Goal: Task Accomplishment & Management: Use online tool/utility

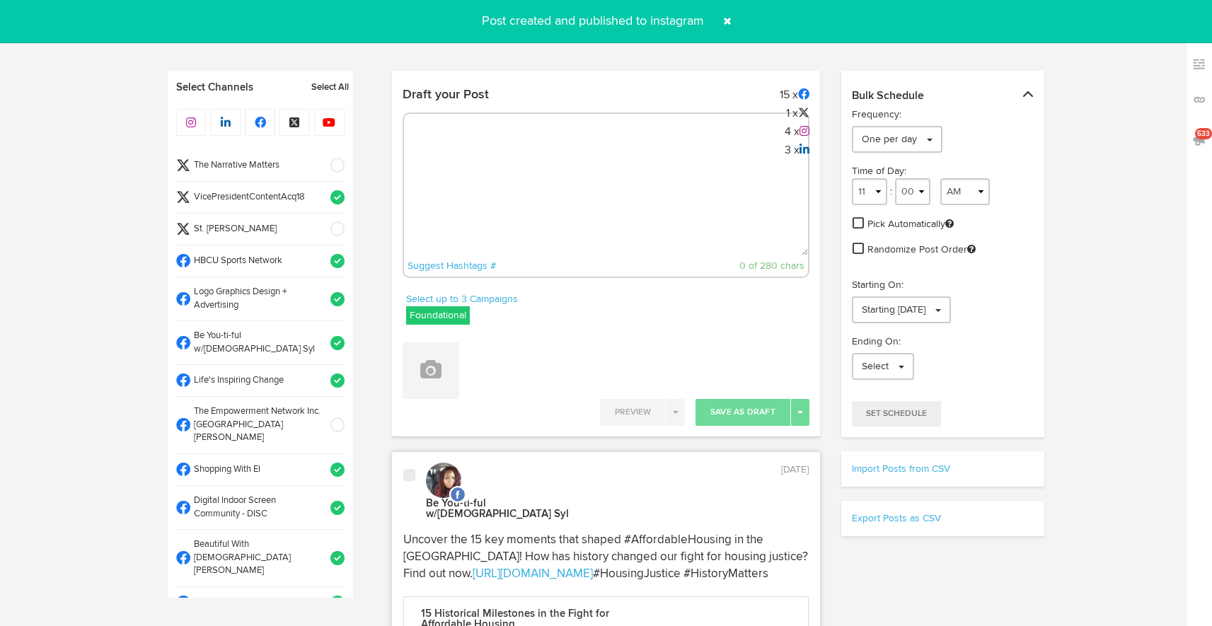
select select "2"
select select "10"
select select "PM"
select select "11"
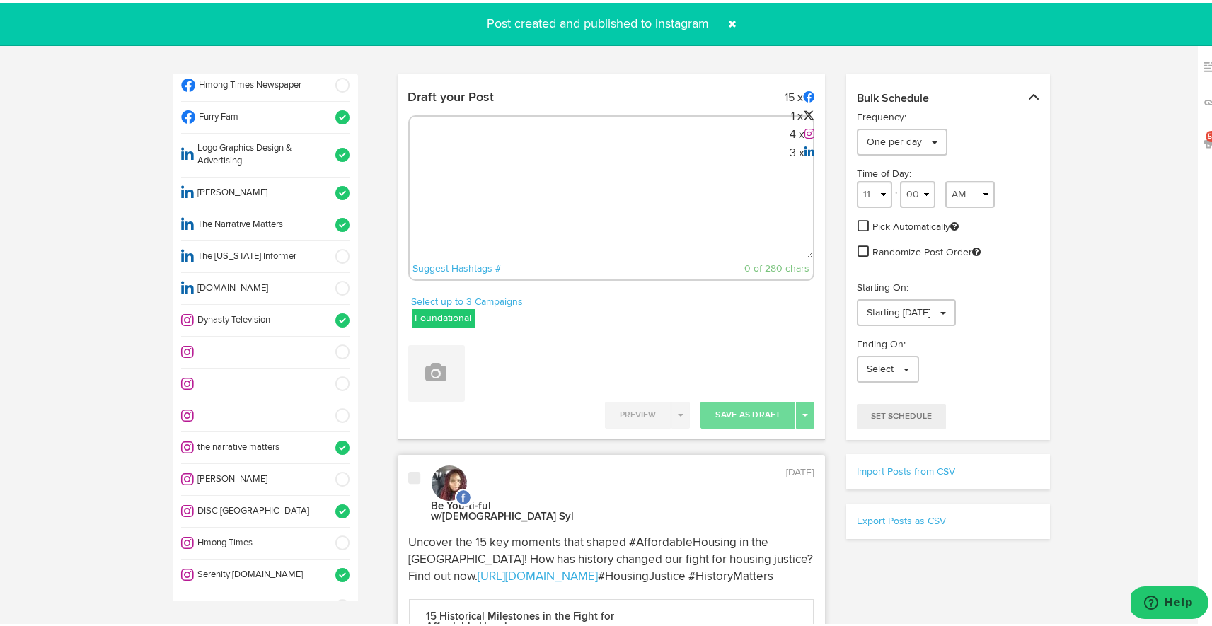
click at [519, 171] on textarea at bounding box center [612, 208] width 404 height 93
paste textarea "ARGUS News. Now. E News [DATE] Despite federal challenges, St. [PERSON_NAME] NA…"
type textarea "ARGUS News. Now. E News [DATE] Despite federal challenges, St. [PERSON_NAME] NA…"
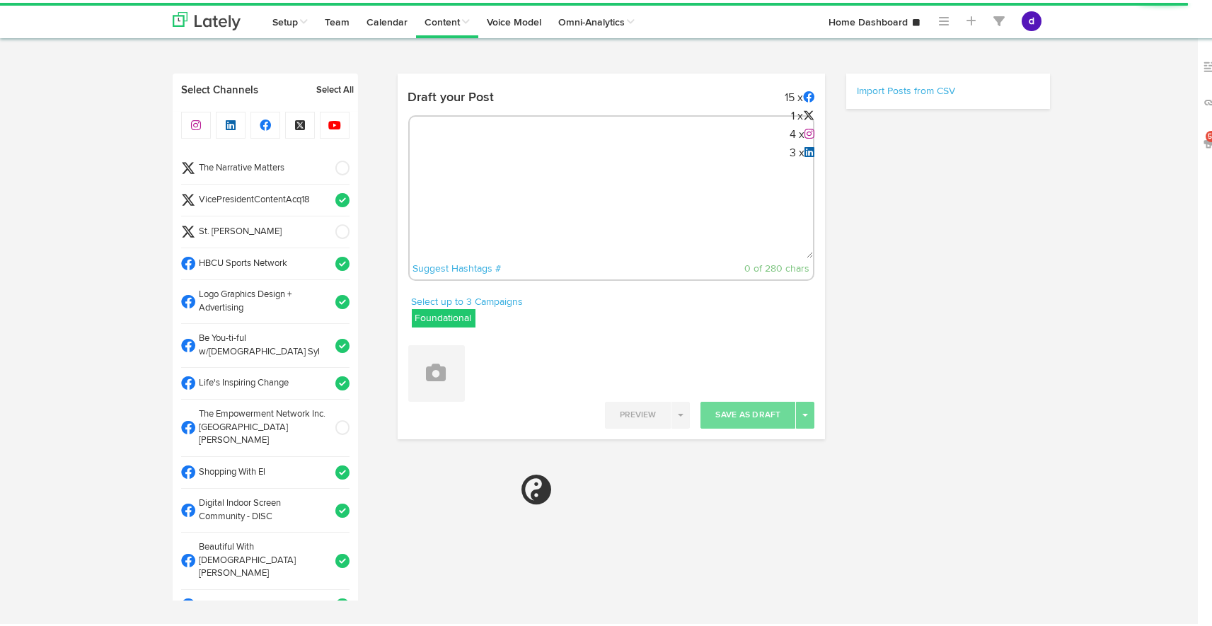
radio input "true"
select select "8"
select select "43"
click at [460, 179] on textarea at bounding box center [612, 208] width 404 height 93
paste textarea "ARGUS News. Now. E News [DATE] Despite federal challenges, St. [PERSON_NAME] NA…"
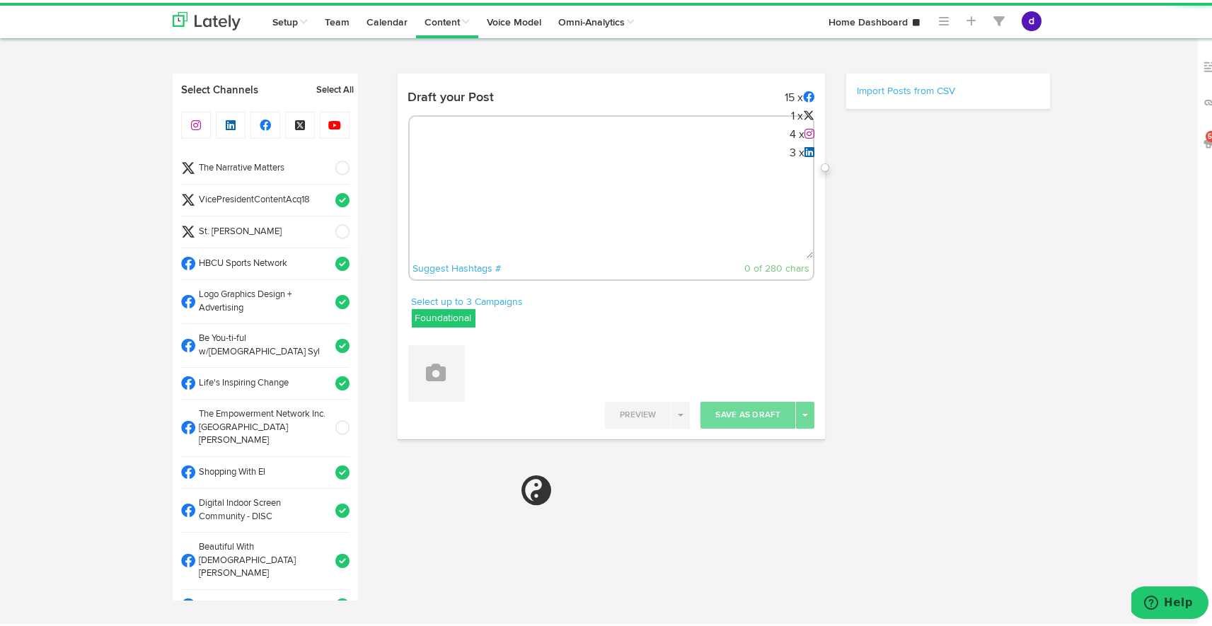
type textarea "ARGUS News. Now. E News [DATE] Despite federal challenges, St. [PERSON_NAME] NA…"
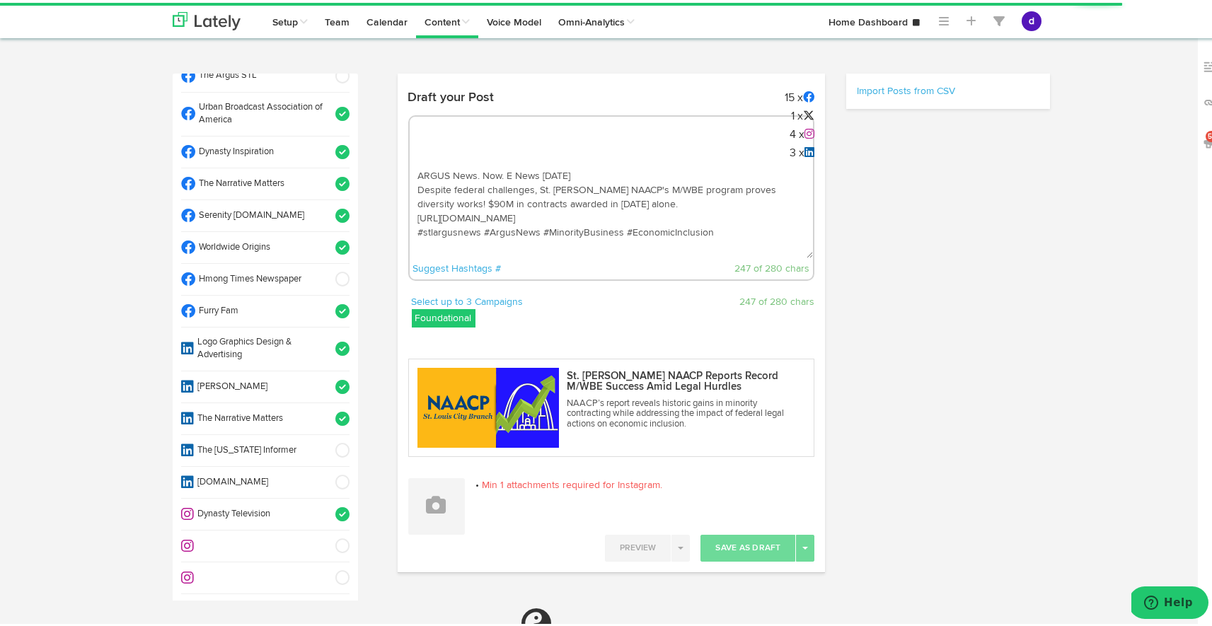
scroll to position [594, 0]
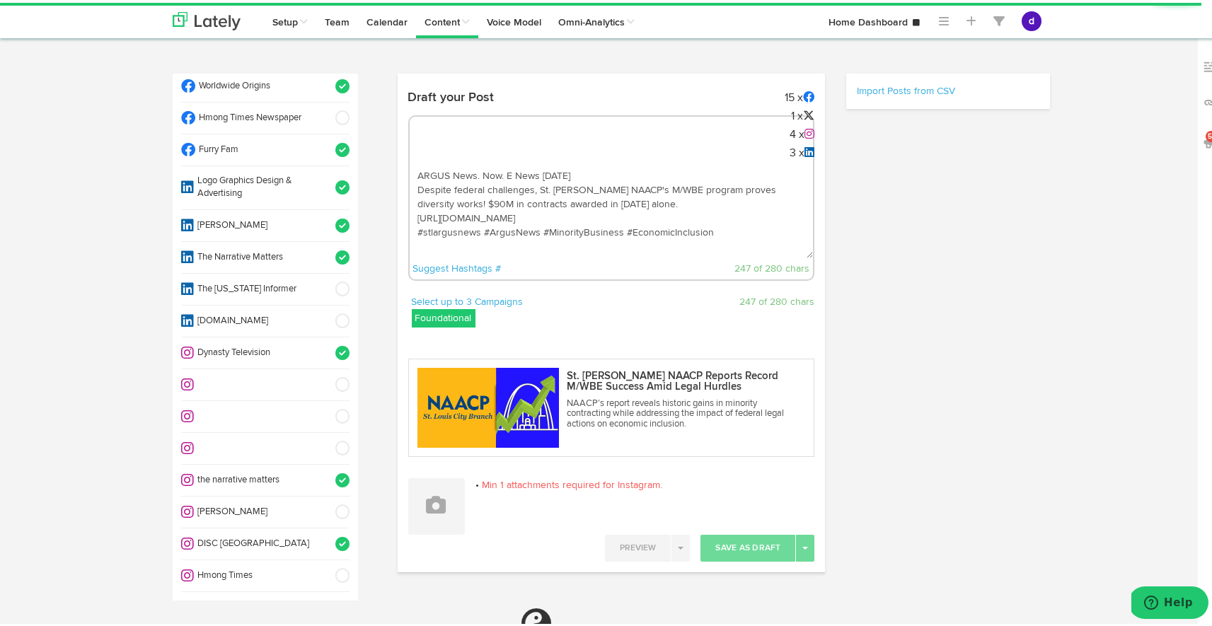
select select "11"
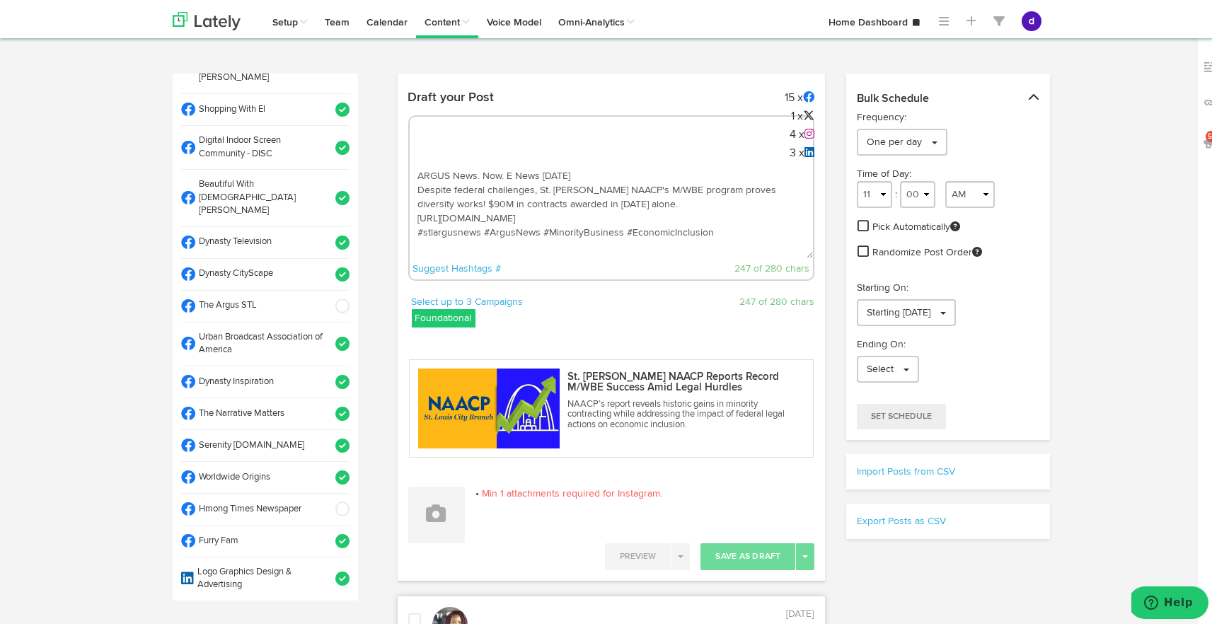
scroll to position [348, 0]
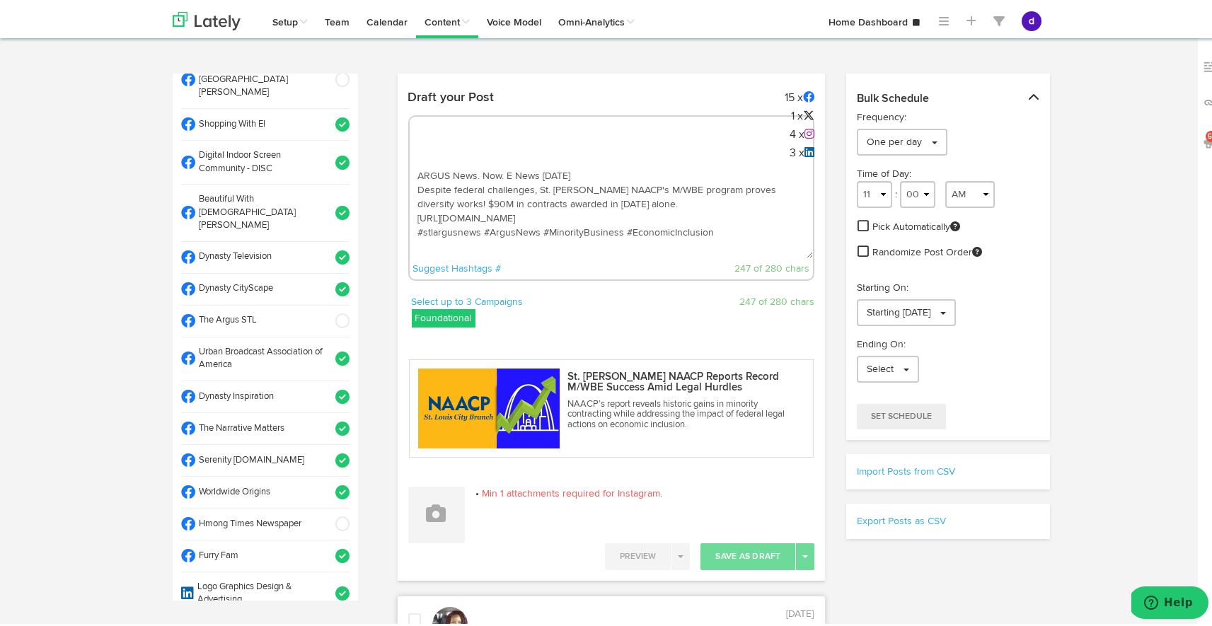
type textarea "ARGUS News. Now. E News [DATE] Despite federal challenges, St. [PERSON_NAME] NA…"
click at [326, 483] on span at bounding box center [337, 490] width 23 height 14
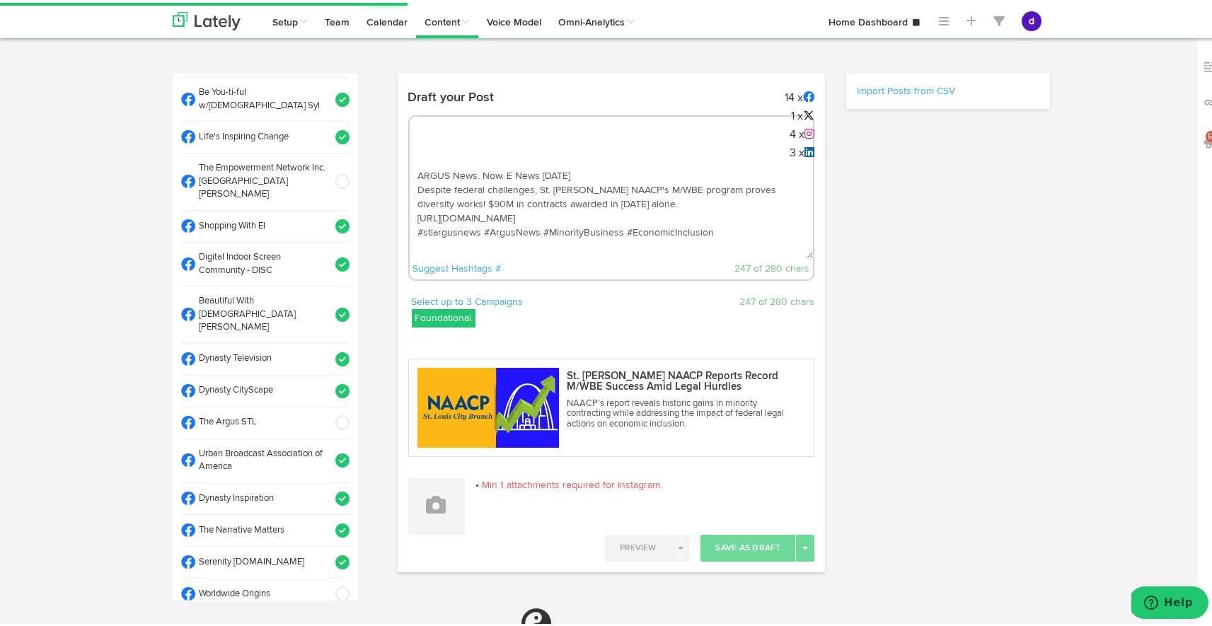
scroll to position [242, 0]
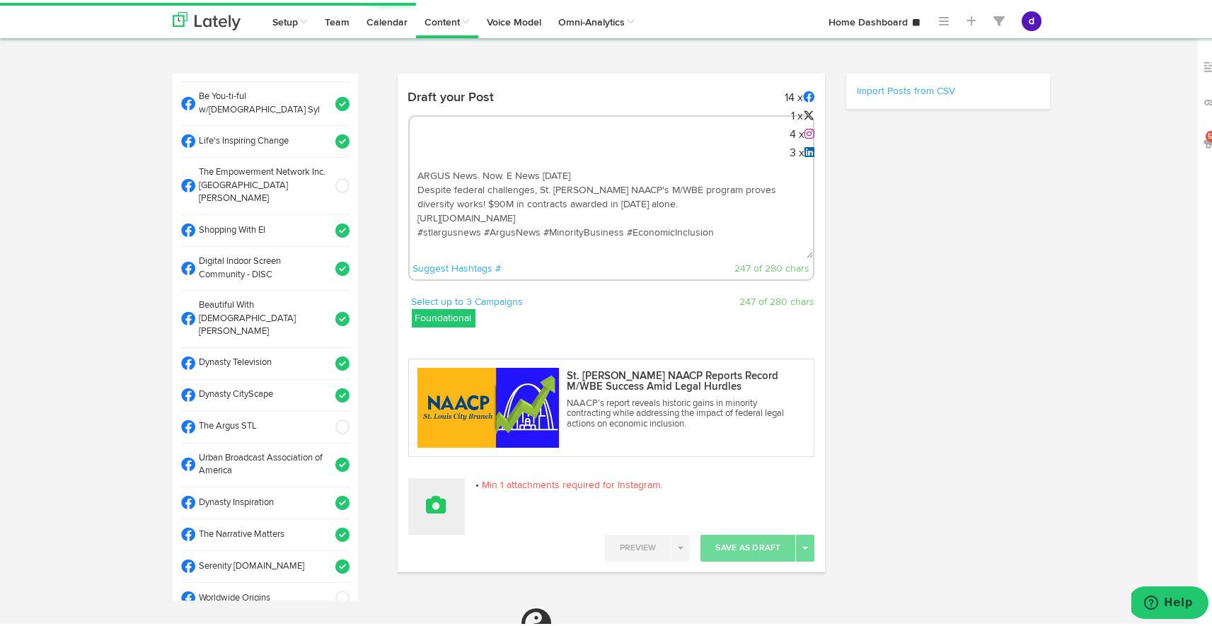
select select "11"
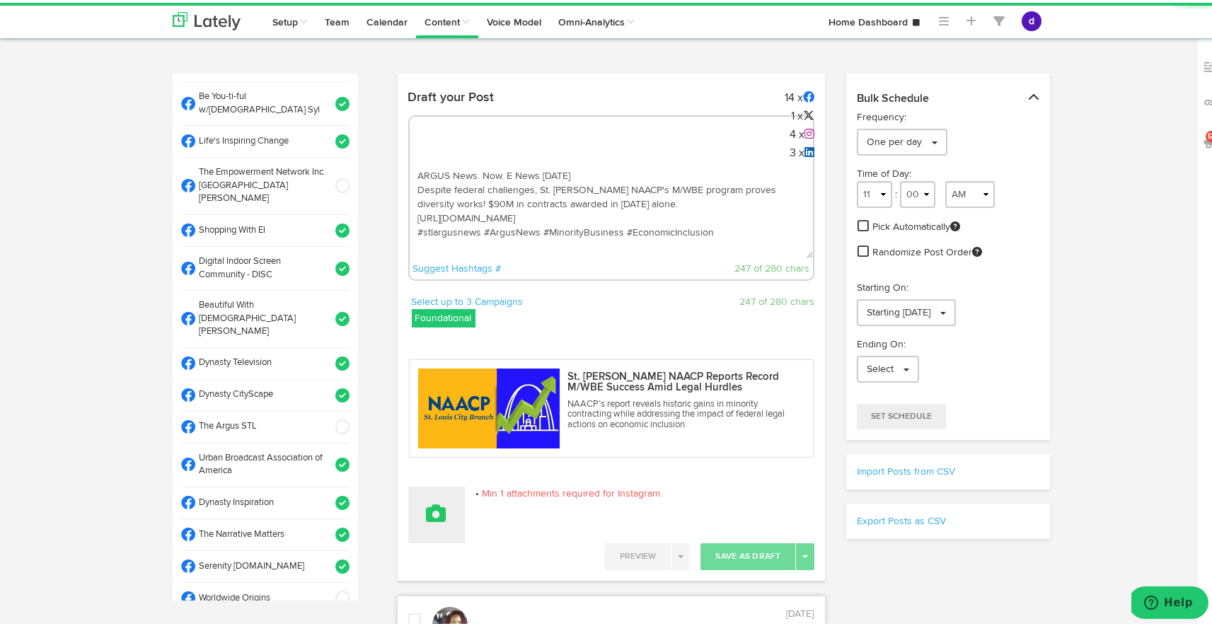
click at [430, 499] on button at bounding box center [436, 512] width 57 height 57
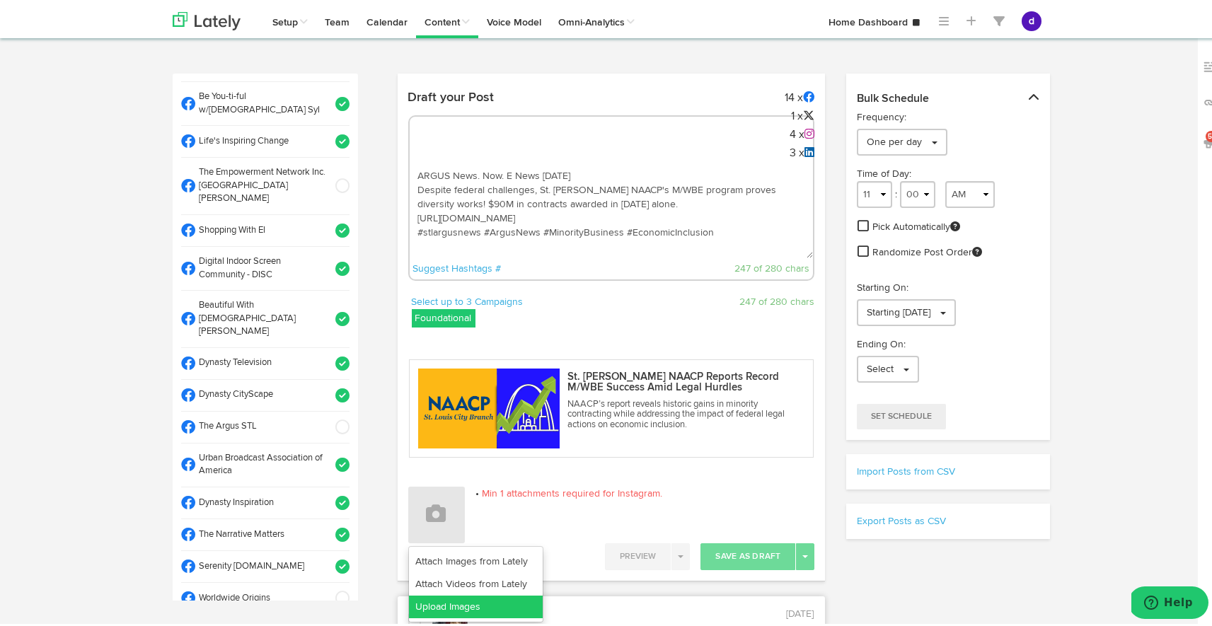
click at [436, 599] on link "Upload Images" at bounding box center [476, 604] width 134 height 23
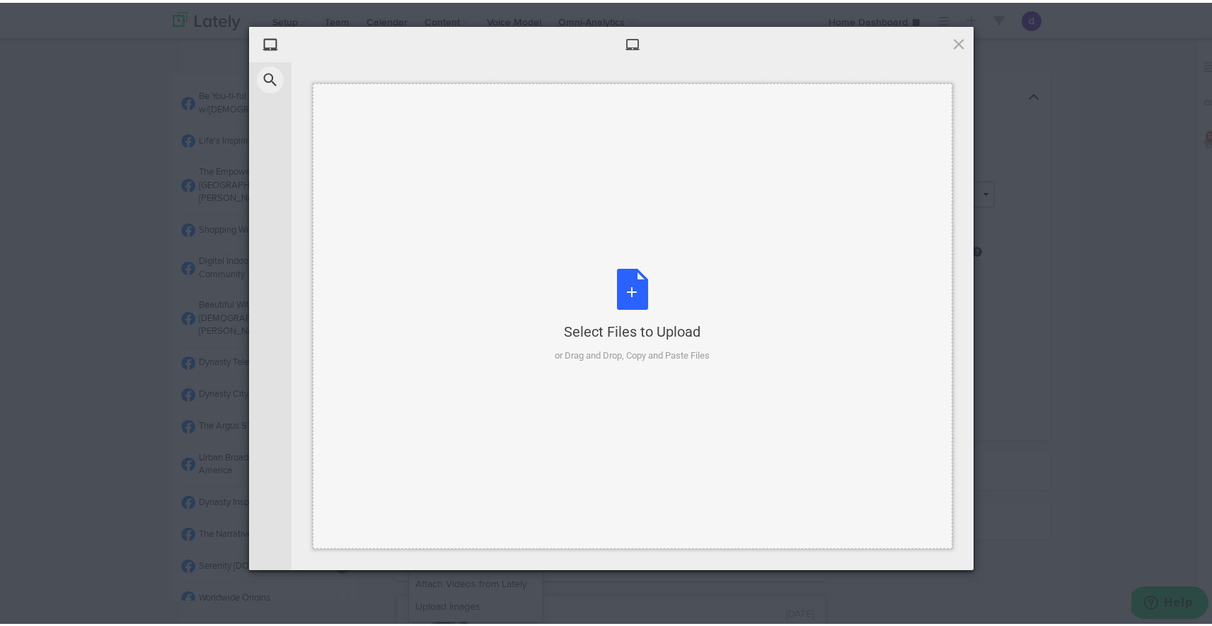
click at [625, 292] on div "Select Files to Upload or Drag and Drop, Copy and Paste Files" at bounding box center [632, 313] width 155 height 94
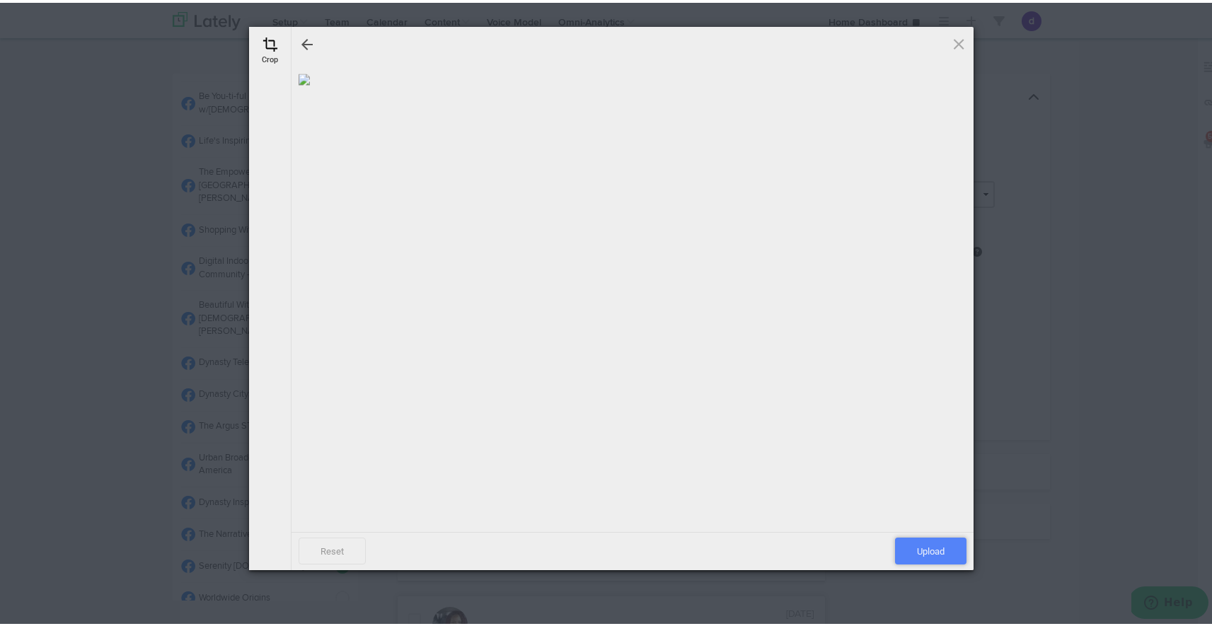
click at [931, 548] on span "Upload" at bounding box center [930, 548] width 71 height 27
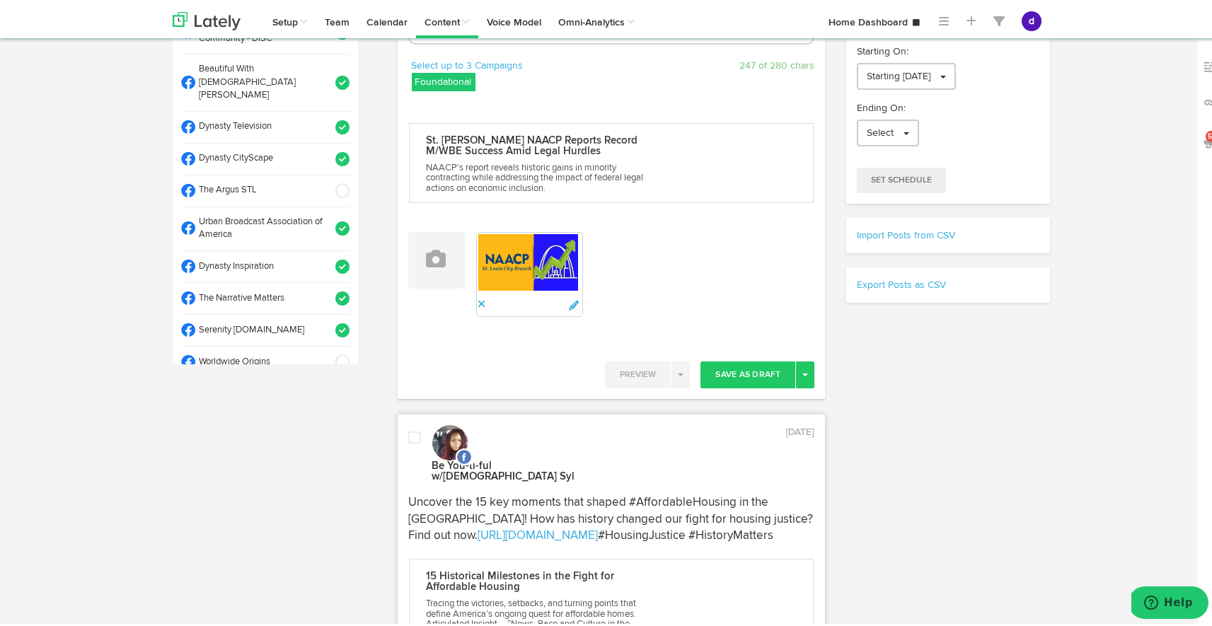
scroll to position [326, 0]
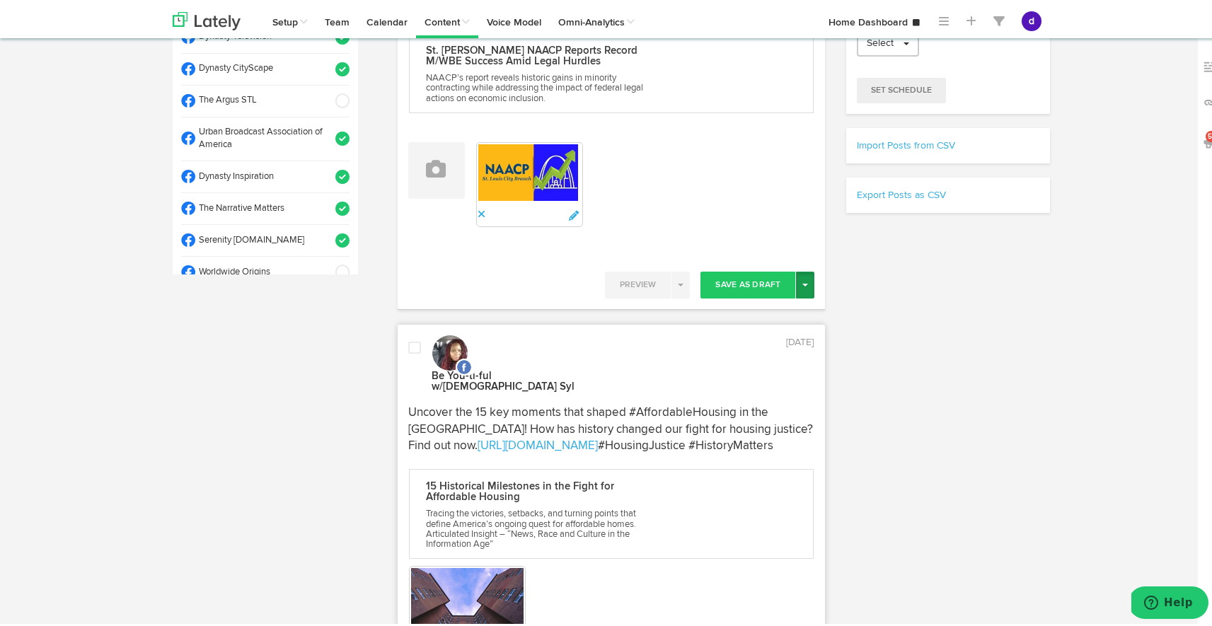
click at [802, 281] on span "button" at bounding box center [805, 282] width 6 height 3
click at [754, 395] on link "Post Now" at bounding box center [756, 402] width 116 height 23
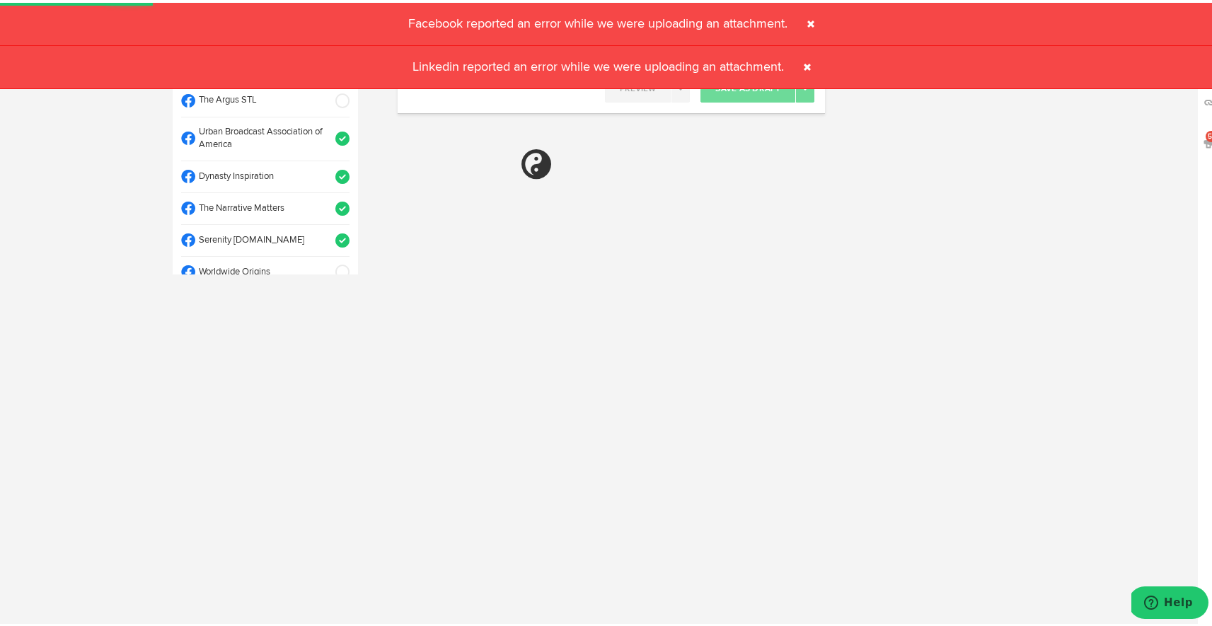
select select "11"
